Goal: Use online tool/utility: Utilize a website feature to perform a specific function

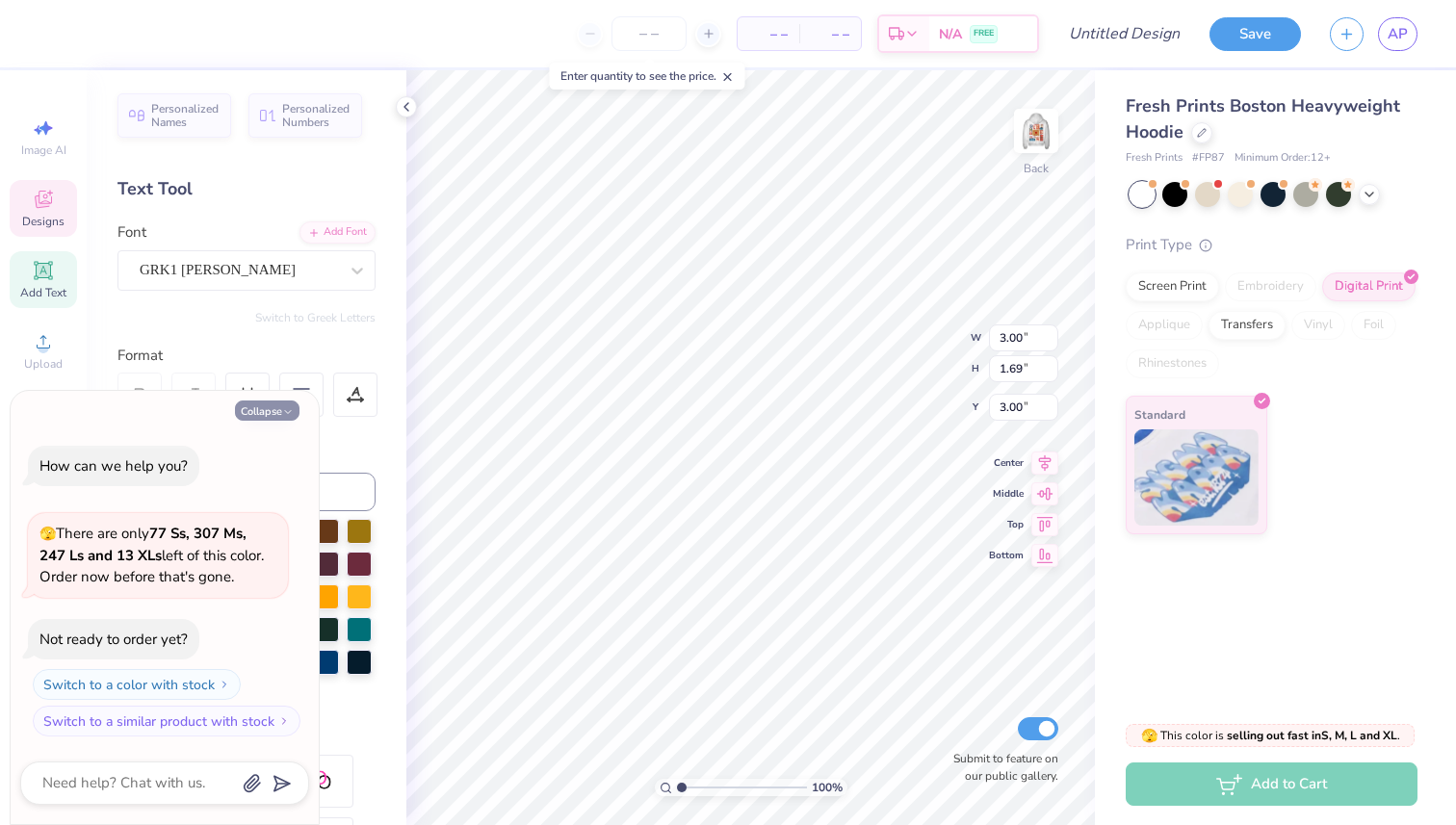
click at [288, 413] on polyline "button" at bounding box center [288, 412] width 6 height 3
type textarea "x"
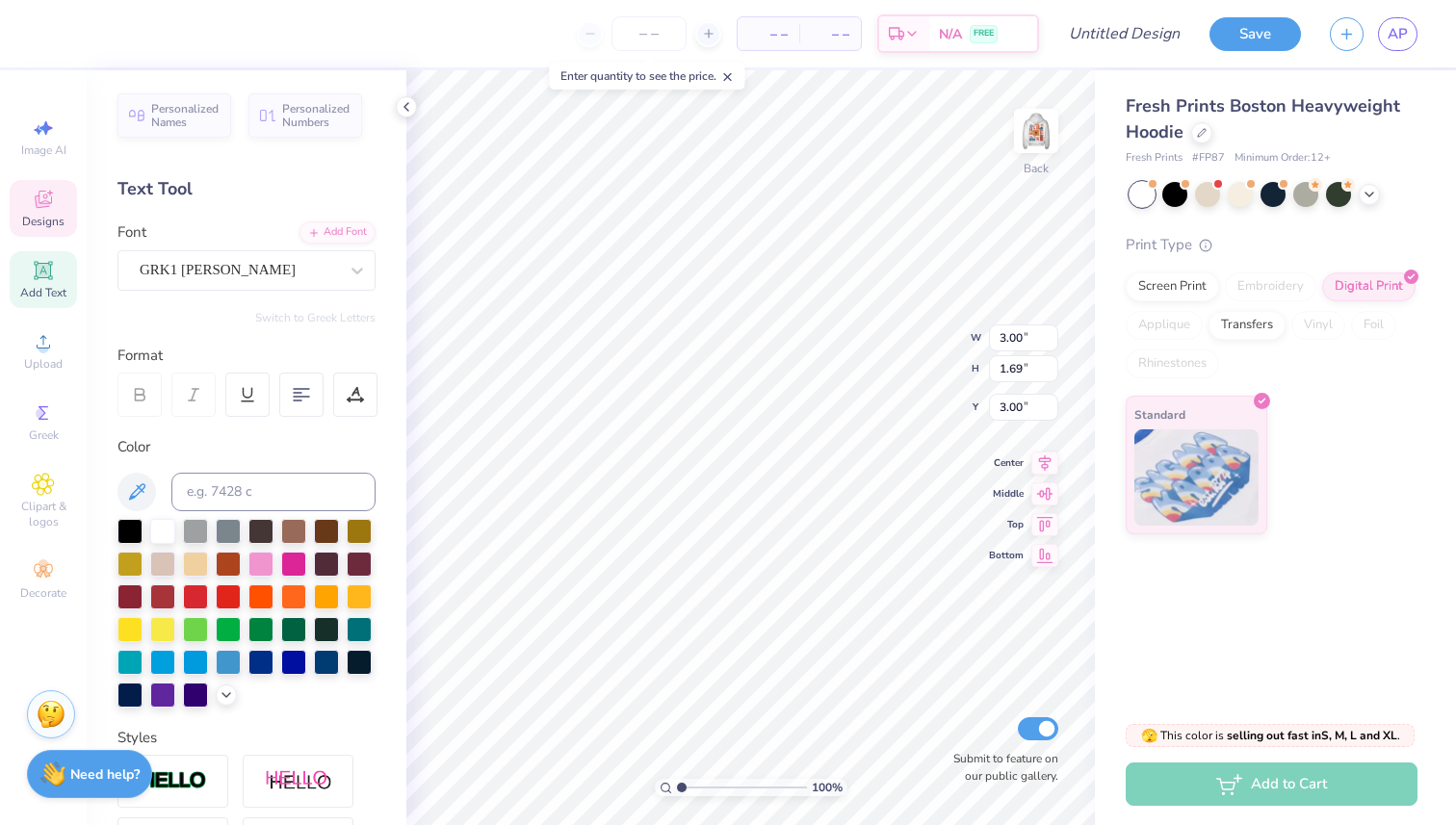
type textarea "D"
type textarea "P"
click at [356, 273] on icon at bounding box center [358, 271] width 12 height 7
click at [274, 267] on div "GRK1 Albert" at bounding box center [239, 270] width 199 height 22
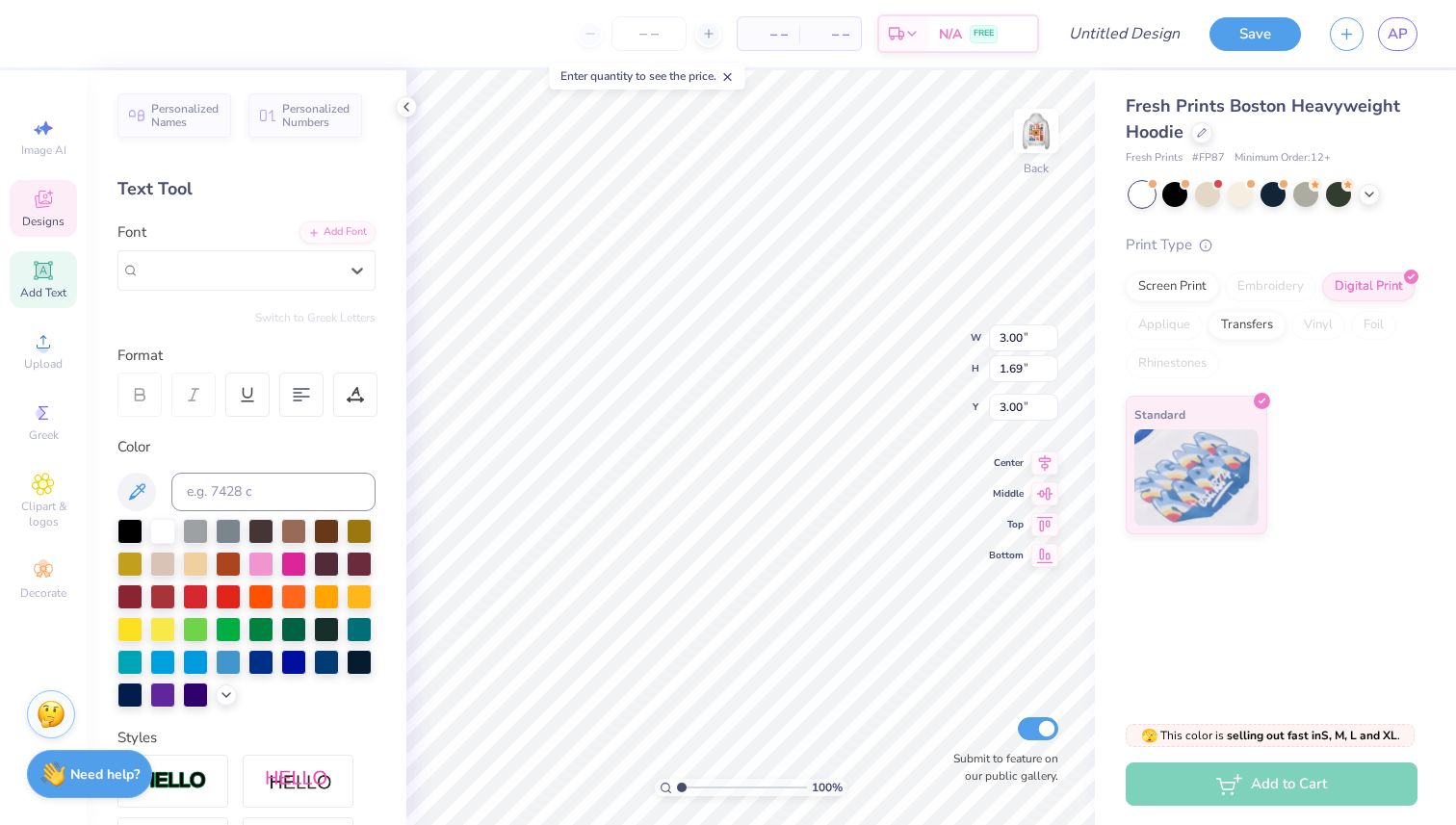
type input "P"
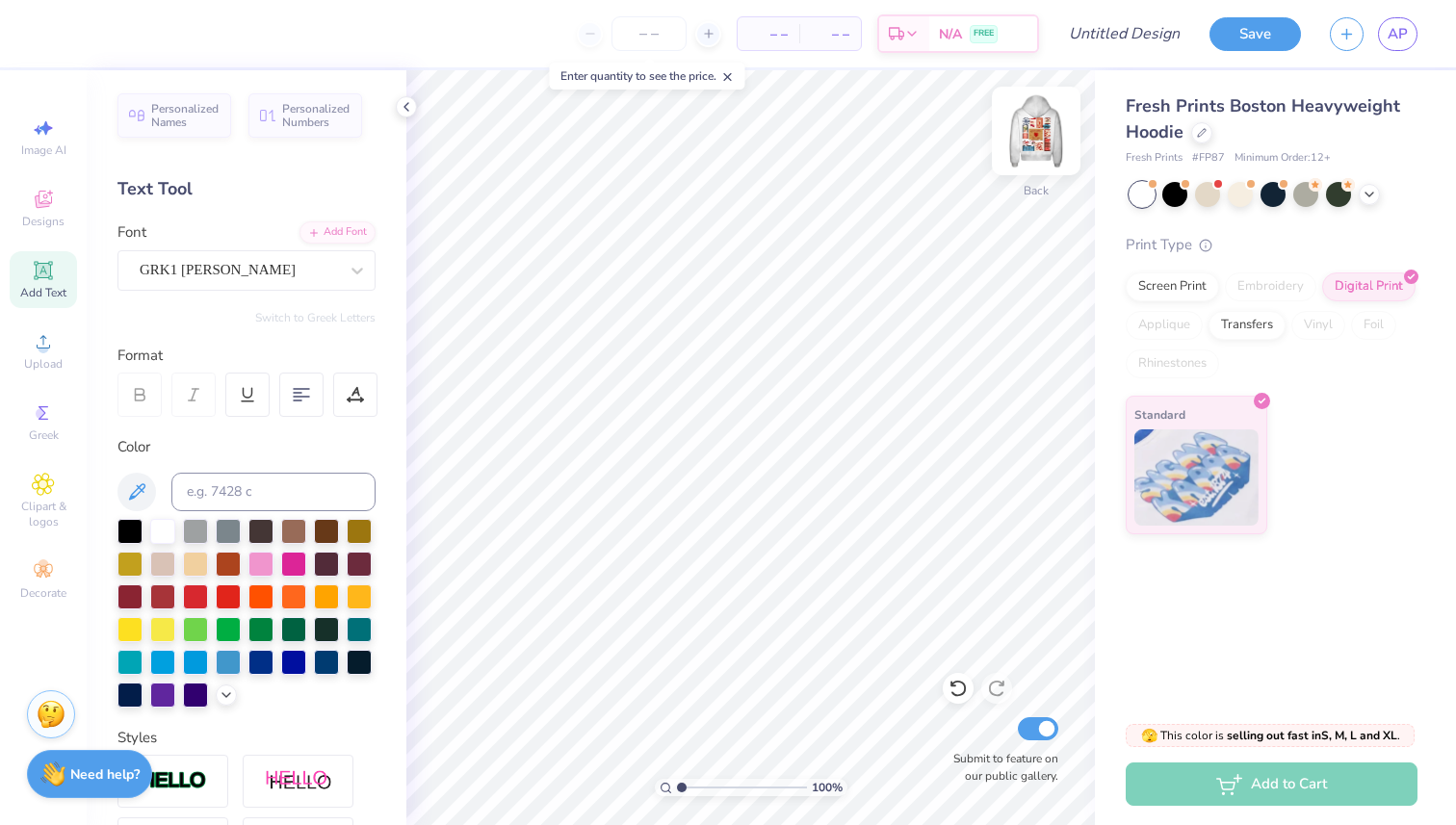
click at [1023, 125] on img at bounding box center [1037, 131] width 77 height 77
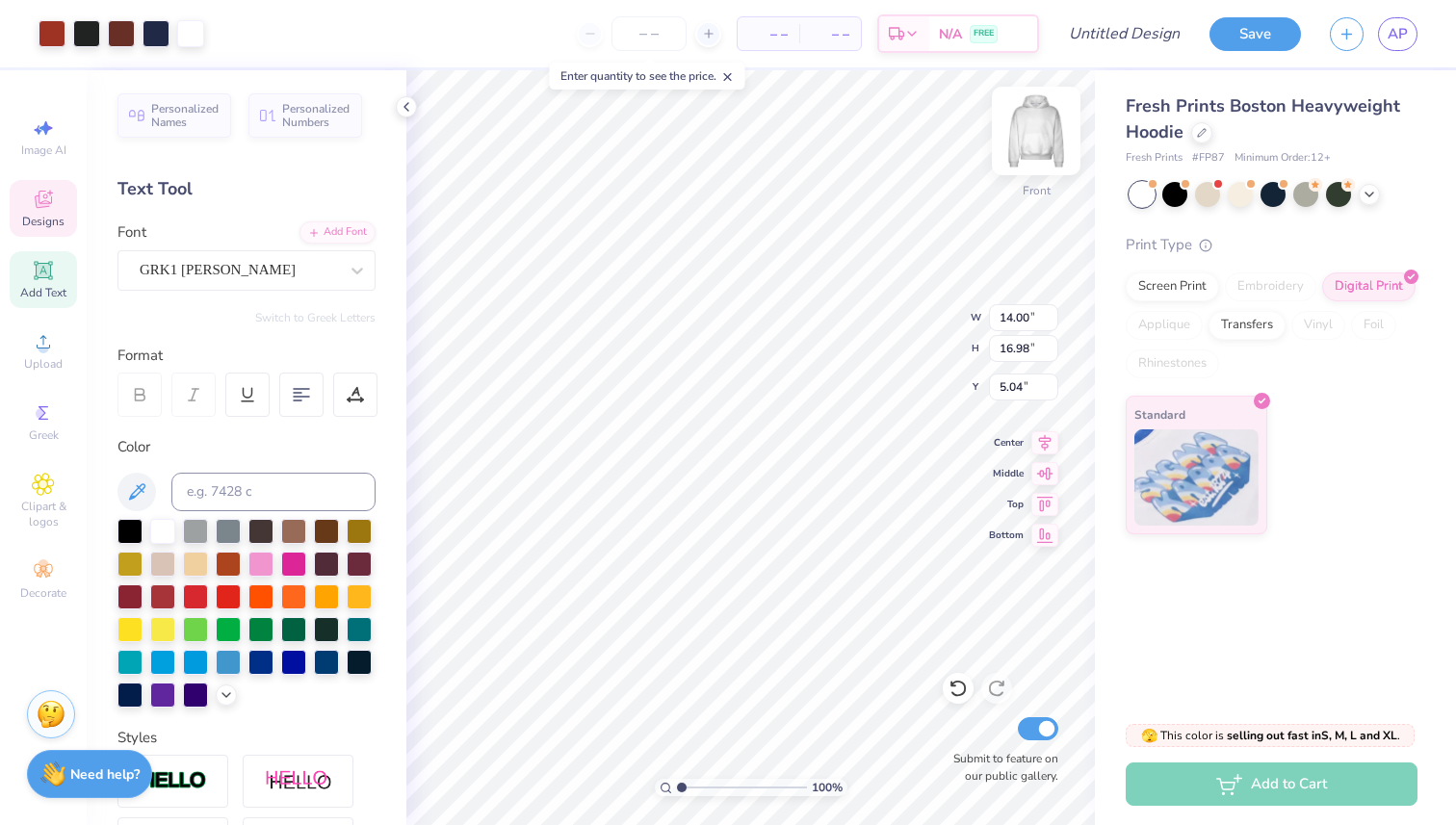
type input "5.00"
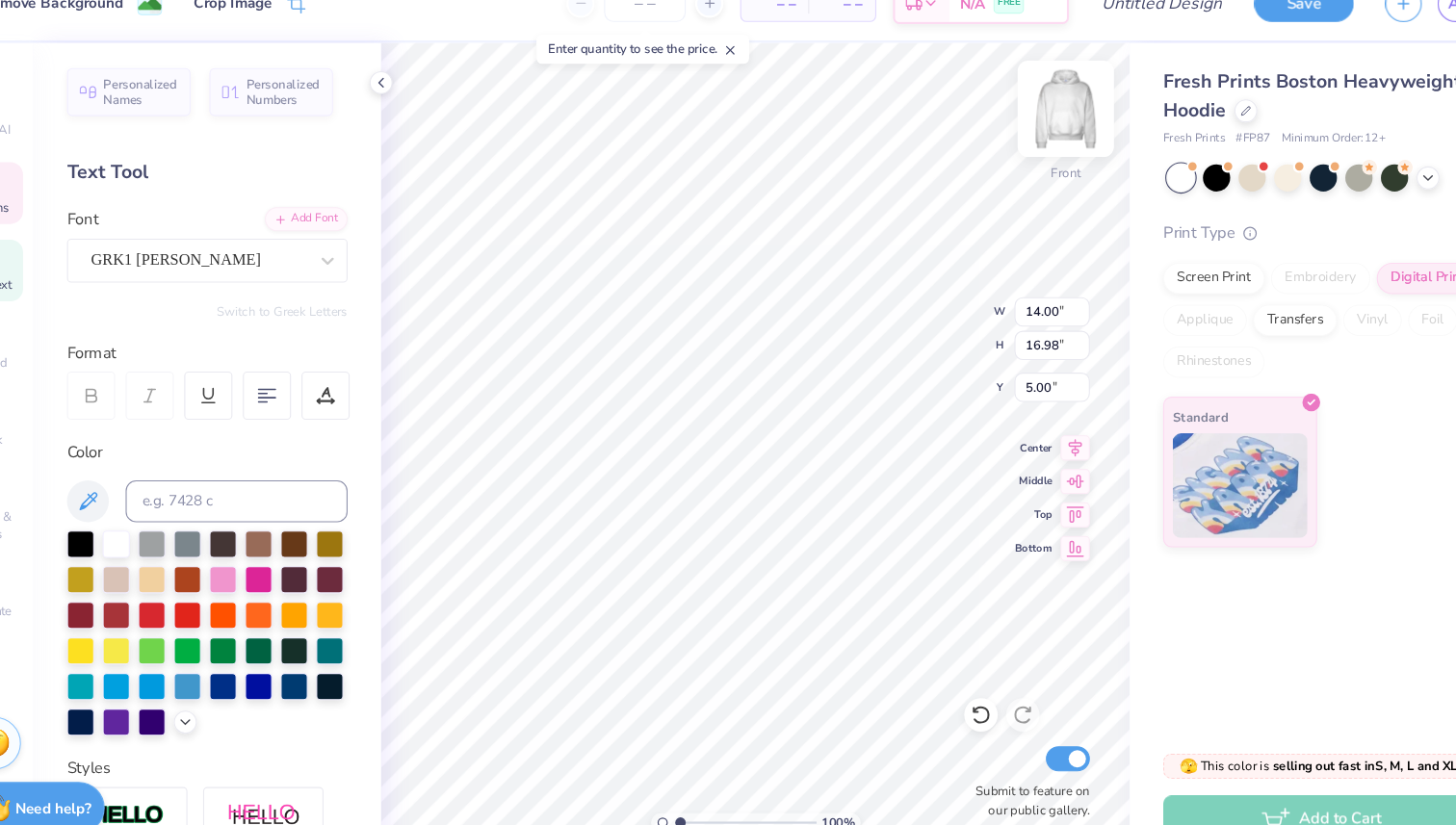
type input "4.53"
type input "0.81"
type input "11.16"
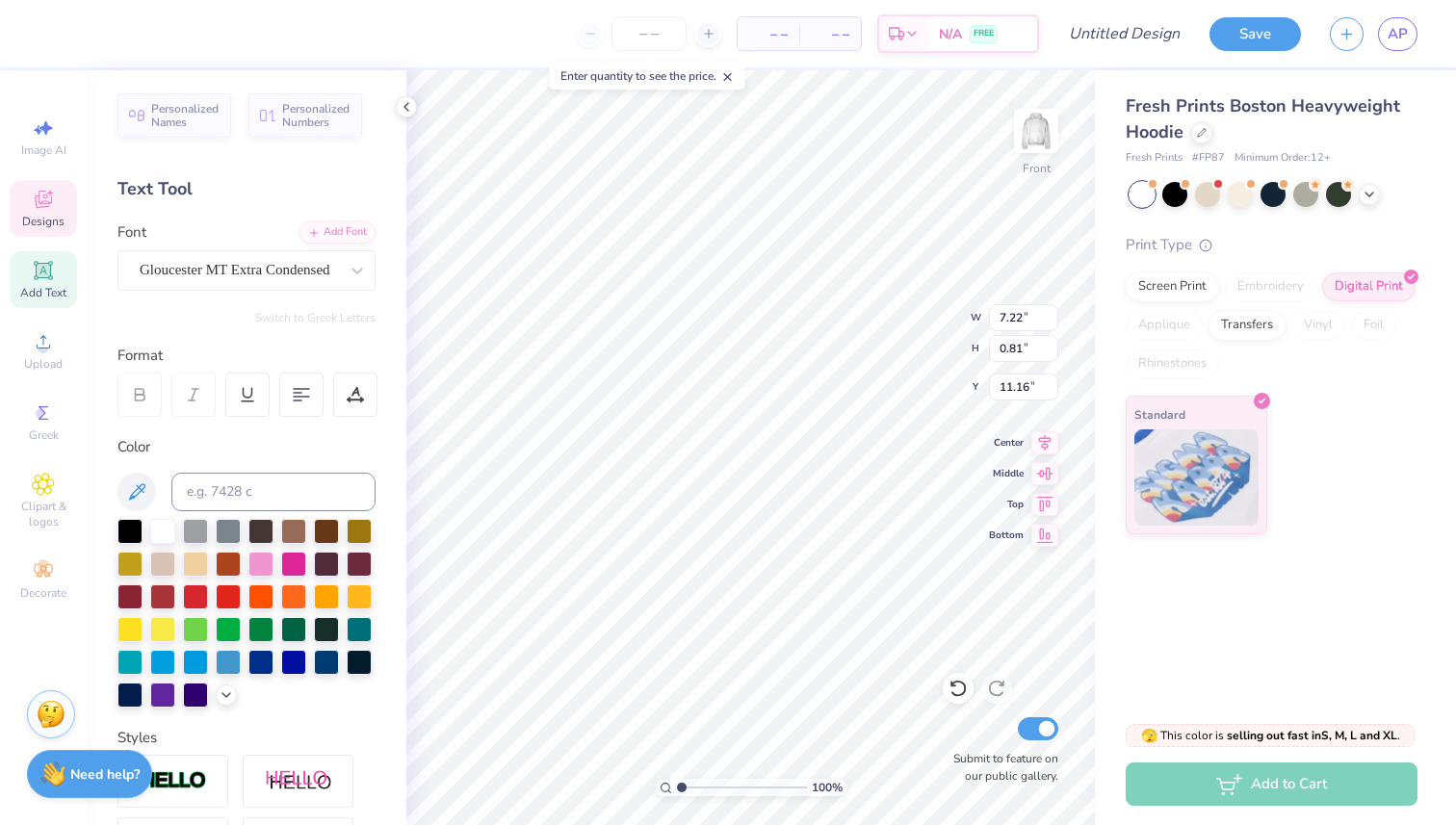
scroll to position [0, 9]
